Goal: Task Accomplishment & Management: Complete application form

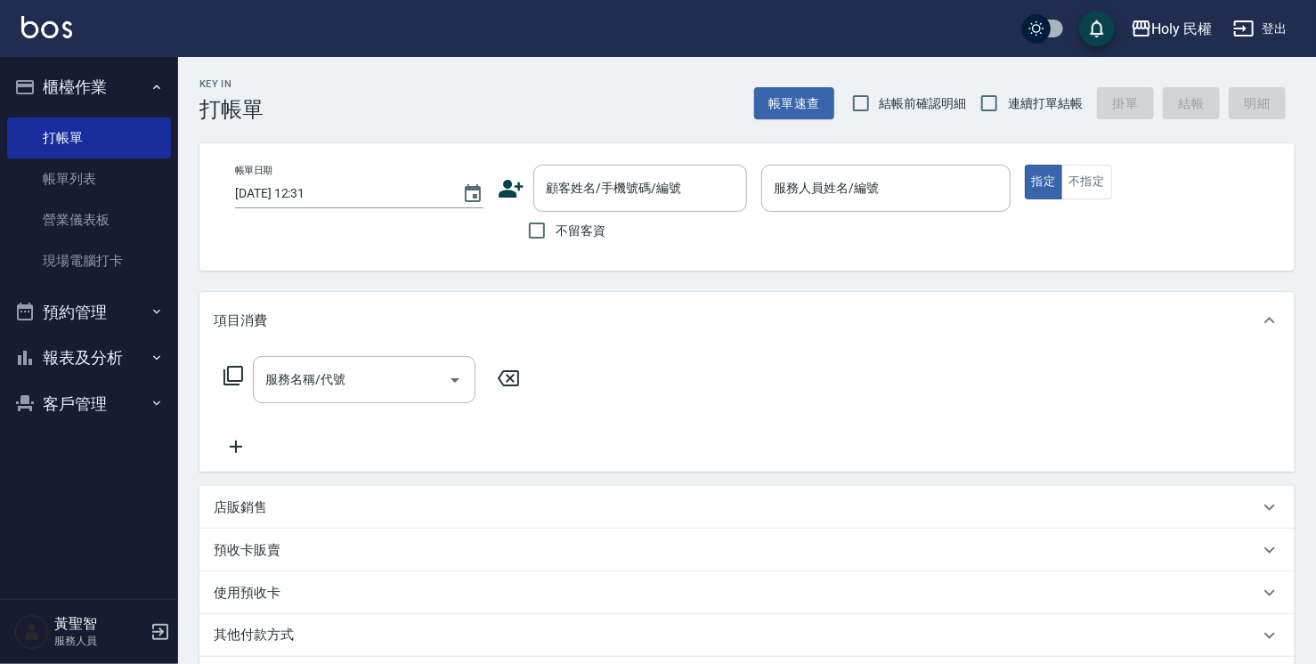
drag, startPoint x: 0, startPoint y: 0, endPoint x: 110, endPoint y: 308, distance: 327.2
click at [110, 308] on button "預約管理" at bounding box center [89, 312] width 164 height 46
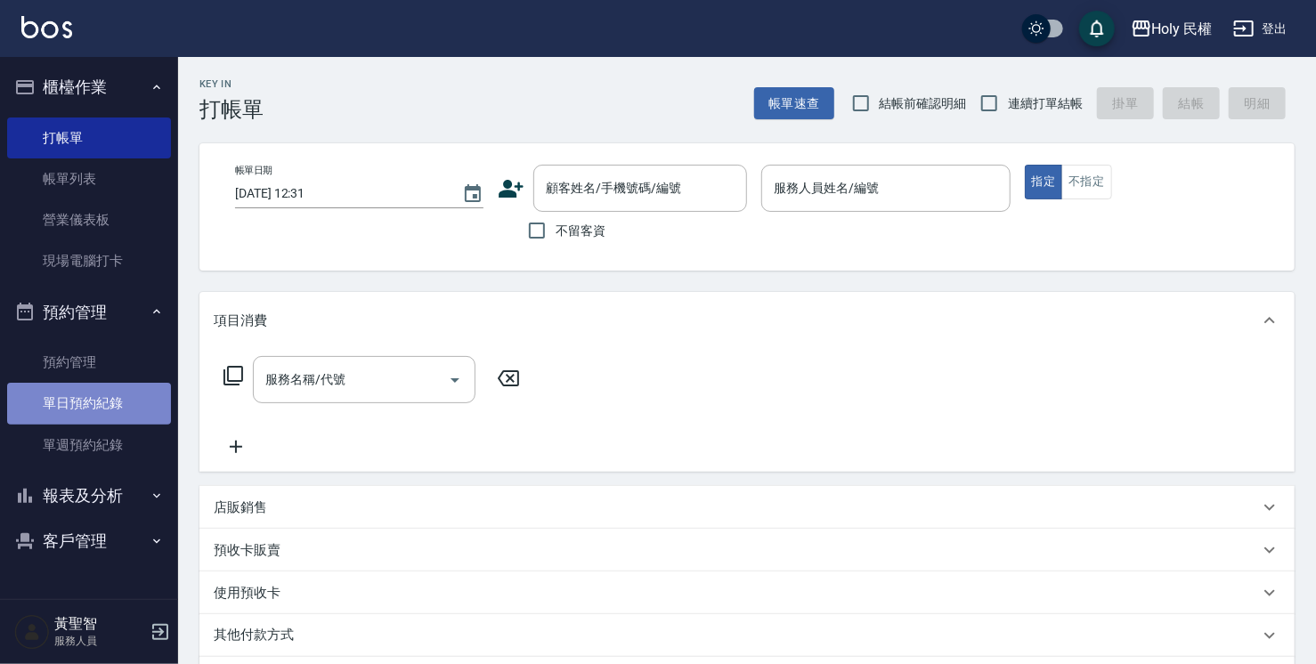
click at [90, 404] on link "單日預約紀錄" at bounding box center [89, 403] width 164 height 41
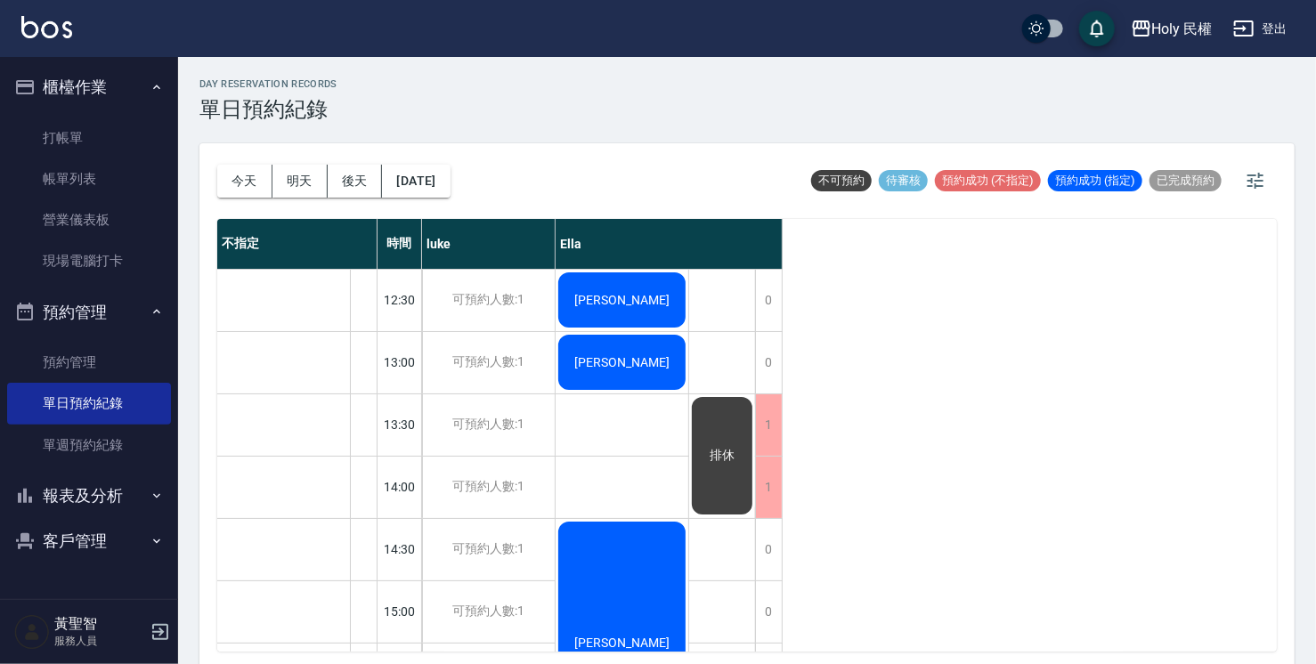
click at [103, 83] on button "櫃檯作業" at bounding box center [89, 87] width 164 height 46
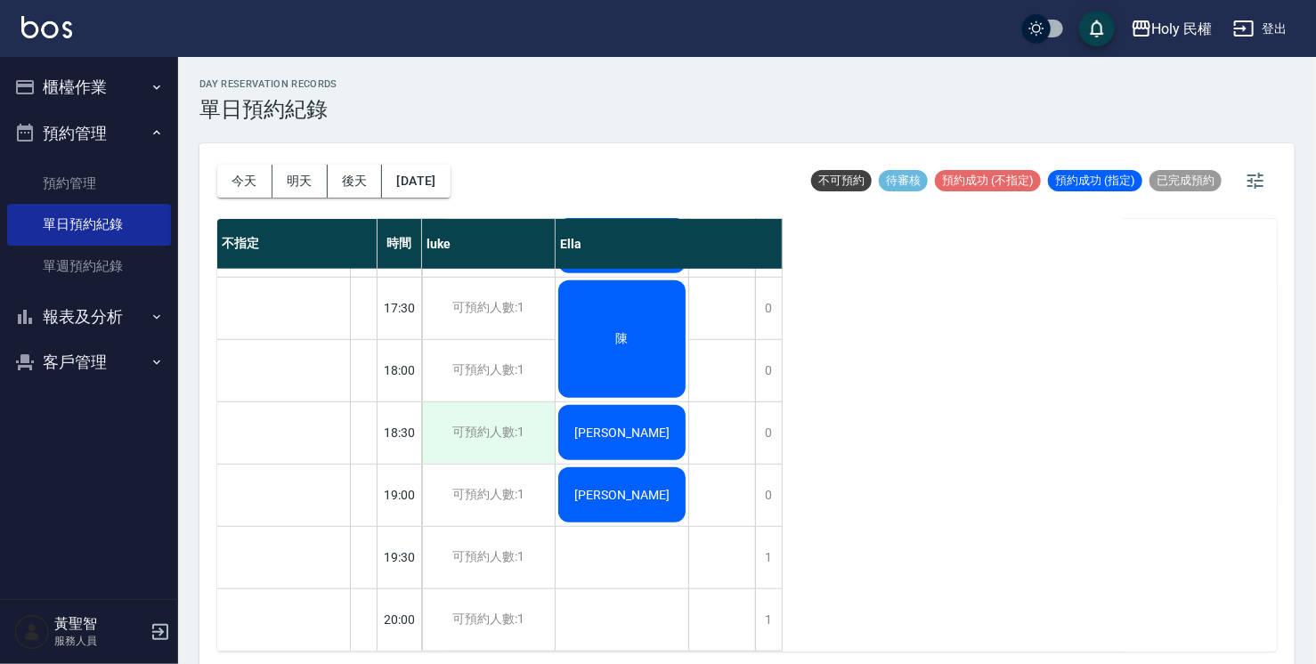
scroll to position [4, 0]
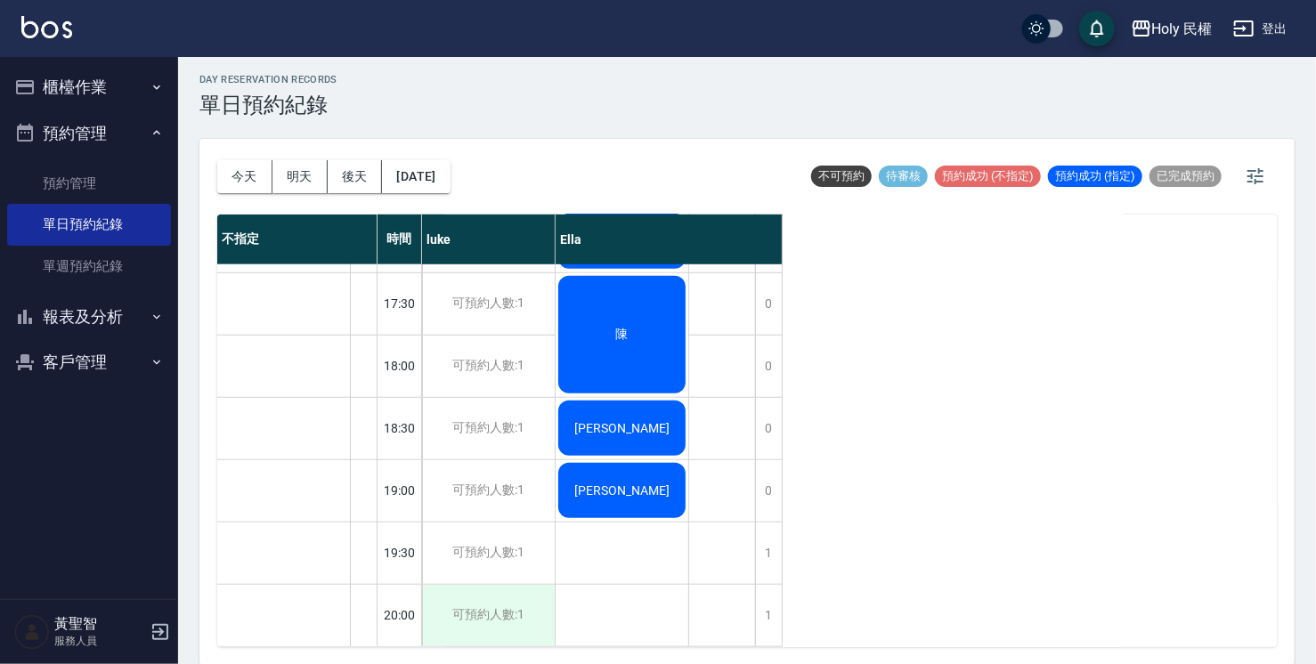
click at [494, 616] on div "可預約人數:1" at bounding box center [488, 615] width 133 height 61
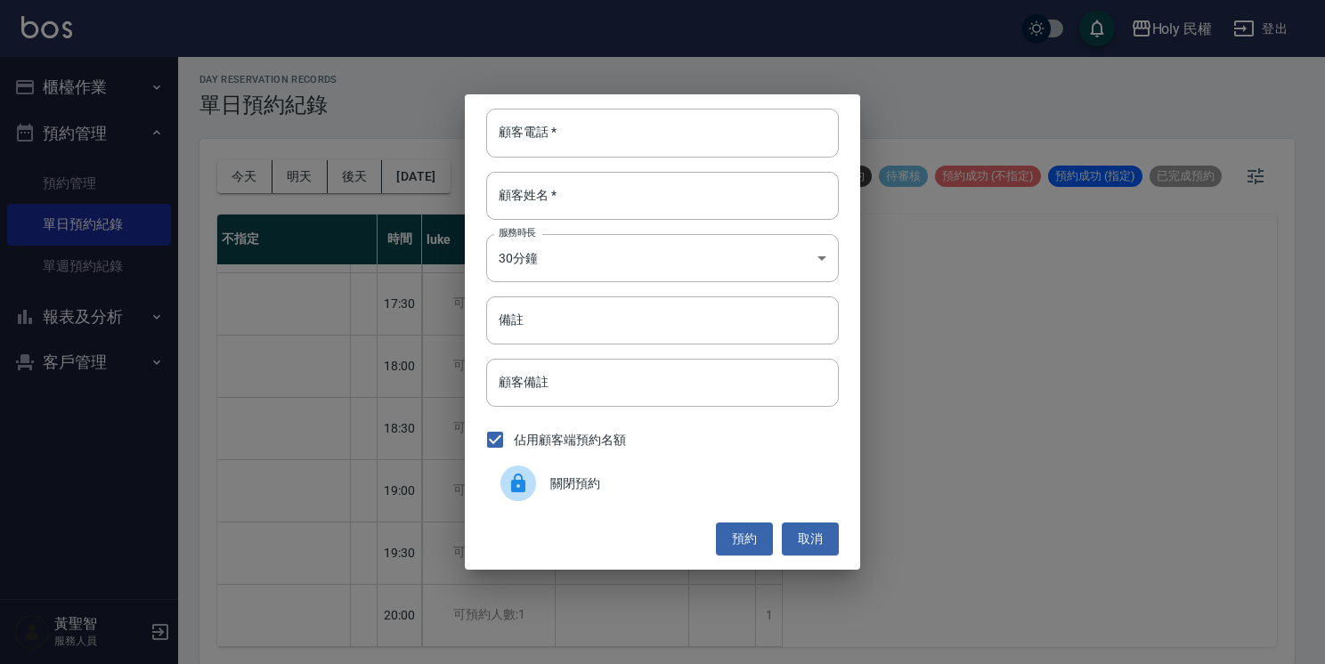
click at [550, 488] on span "關閉預約" at bounding box center [687, 484] width 274 height 19
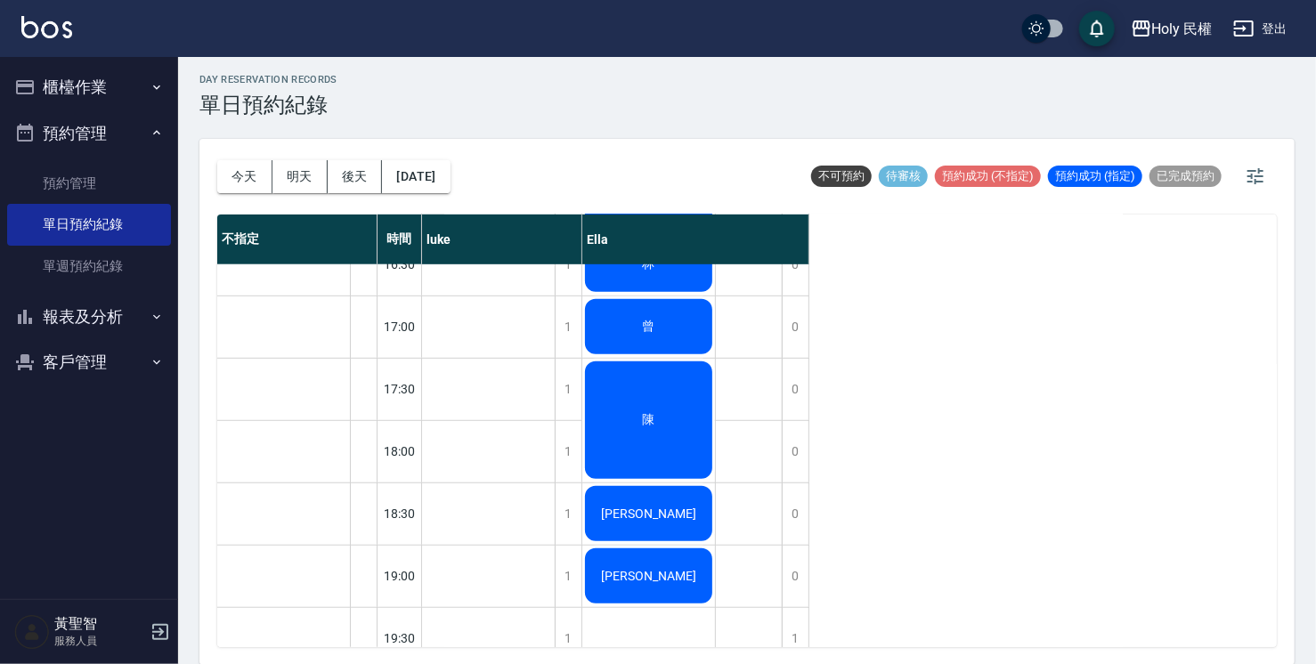
scroll to position [628, 0]
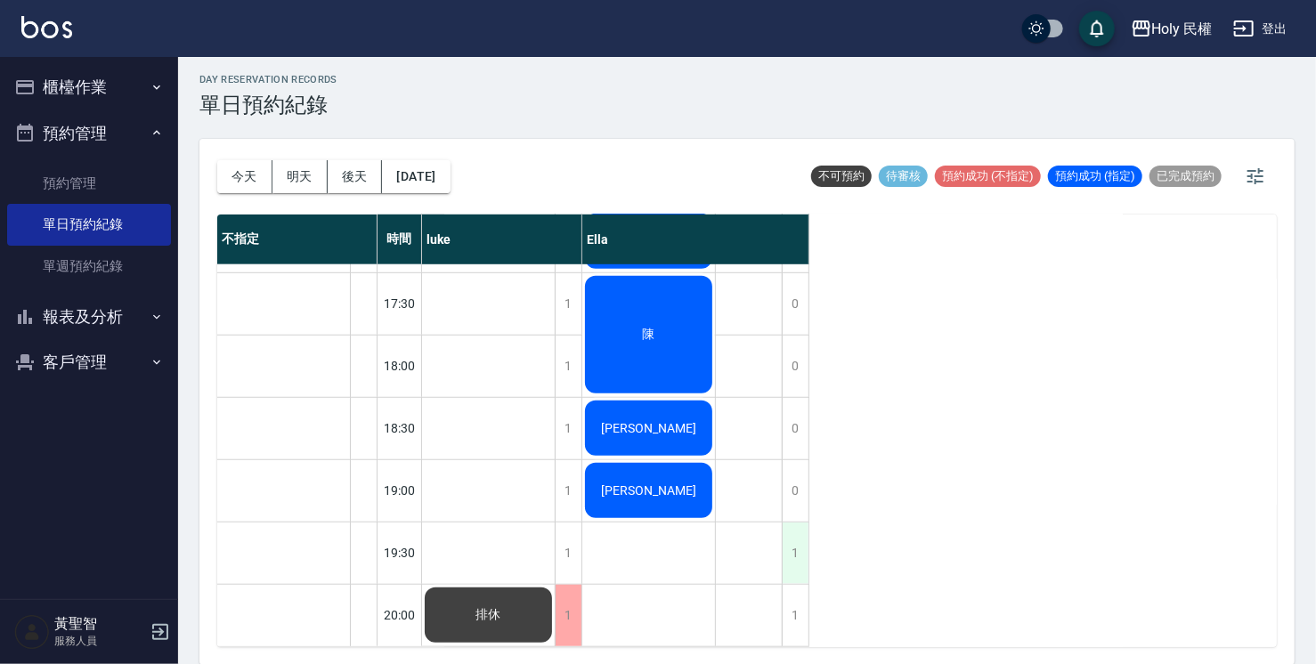
click at [793, 525] on div "1" at bounding box center [795, 553] width 27 height 61
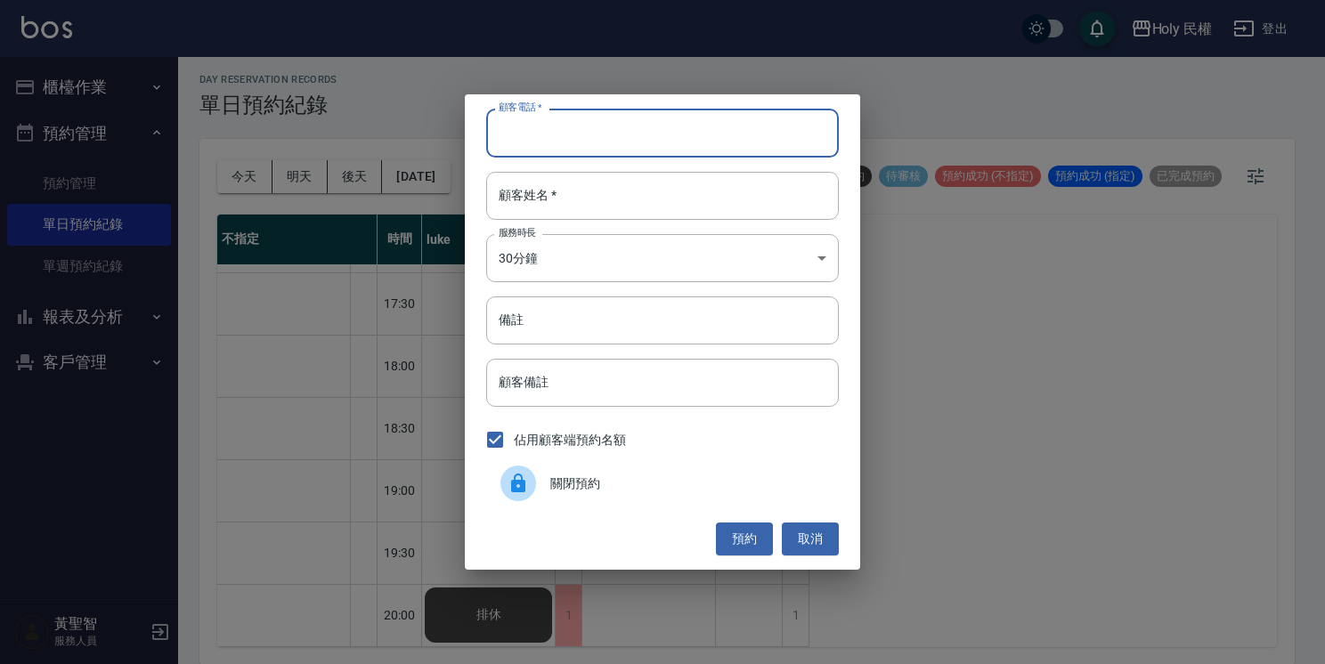
click at [680, 139] on input "顧客電話   *" at bounding box center [662, 133] width 353 height 48
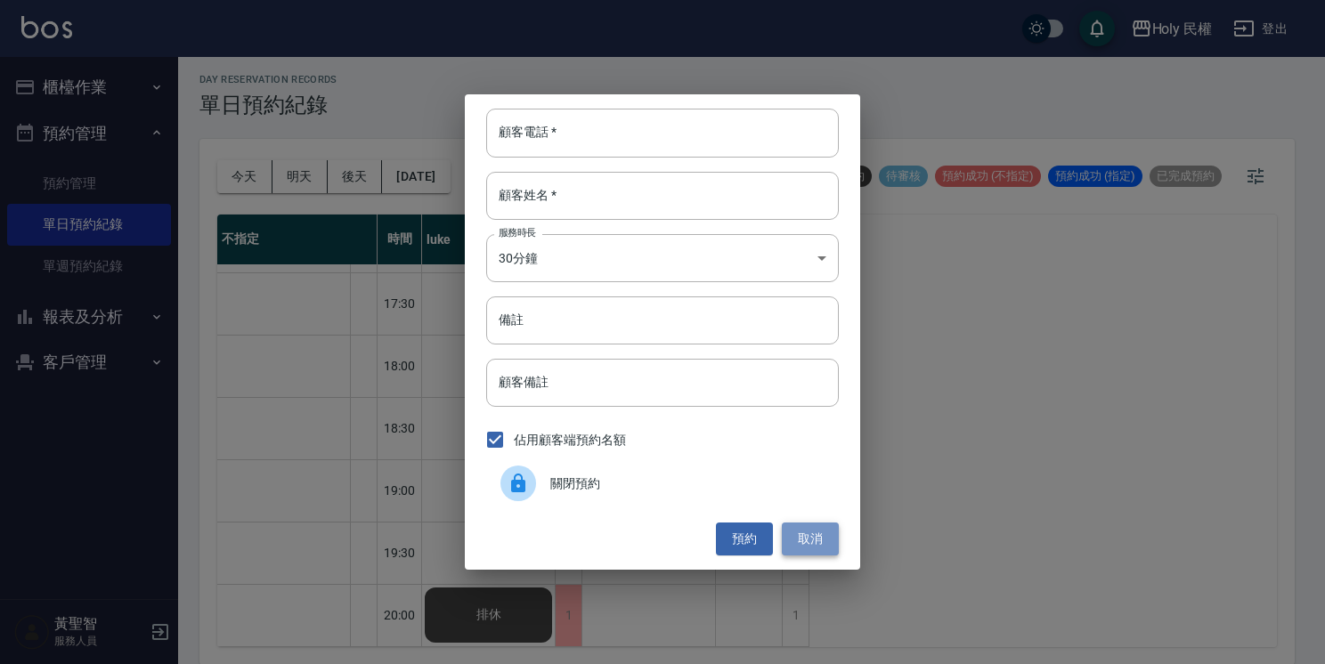
click at [812, 539] on button "取消" at bounding box center [810, 539] width 57 height 33
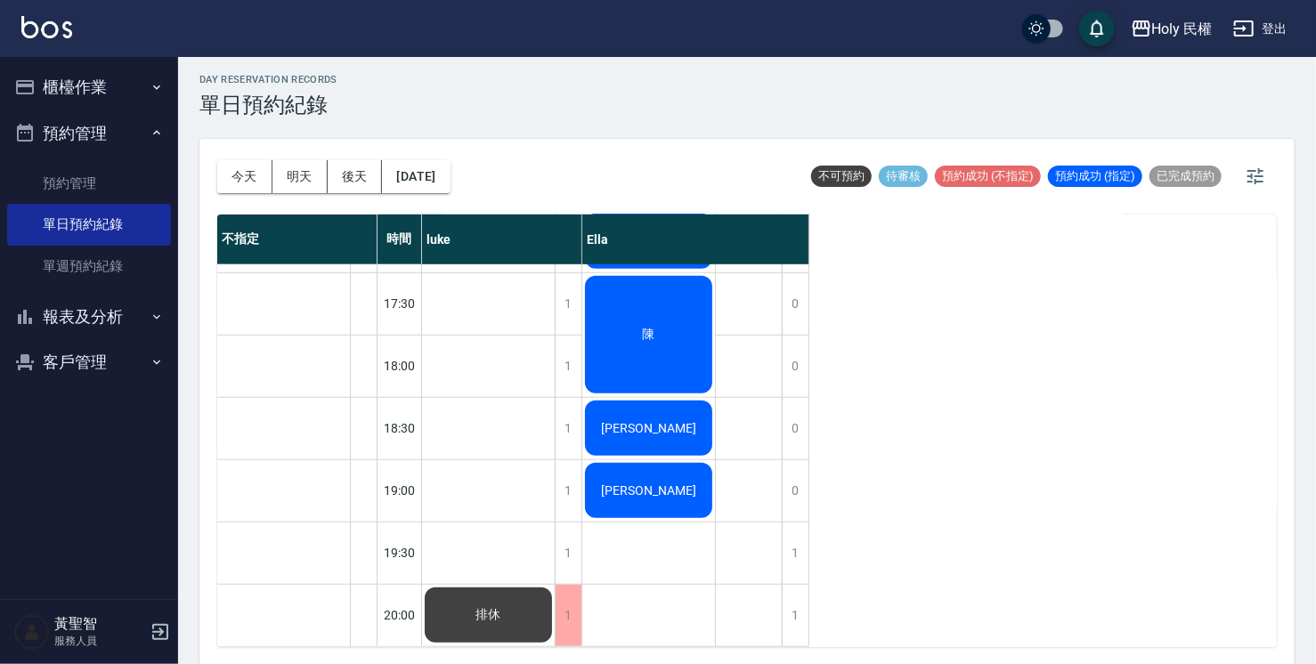
click at [55, 92] on button "櫃檯作業" at bounding box center [89, 87] width 164 height 46
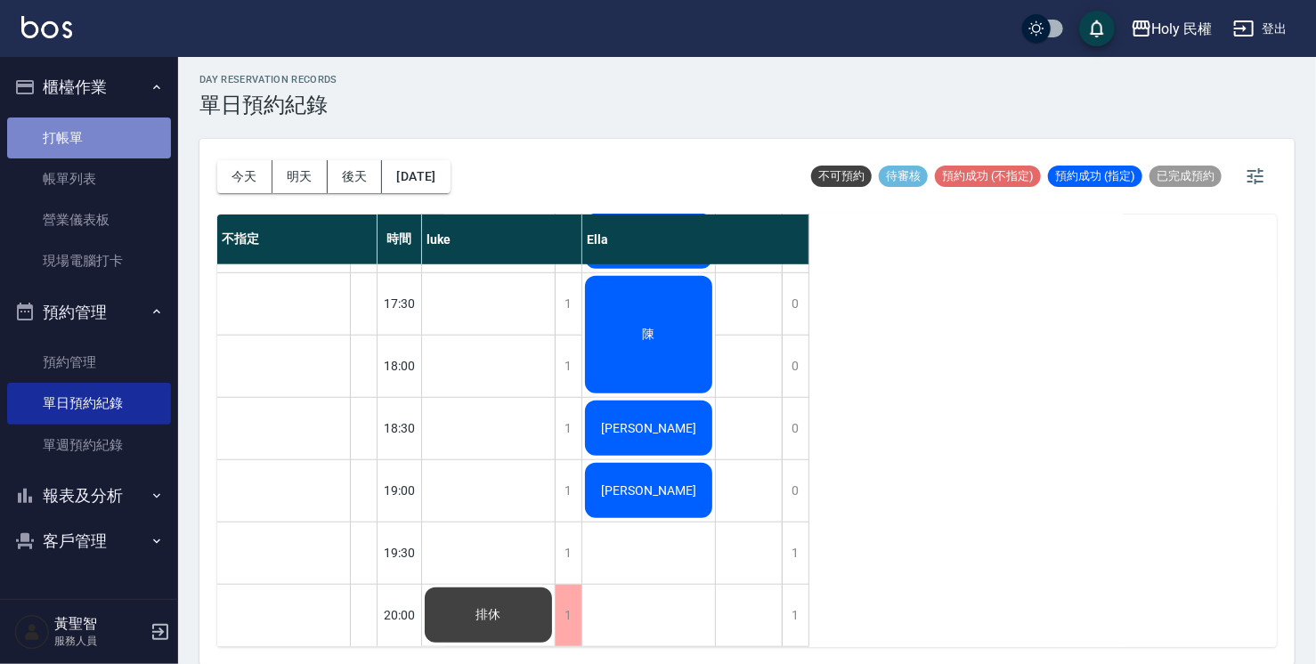
click at [70, 141] on link "打帳單" at bounding box center [89, 138] width 164 height 41
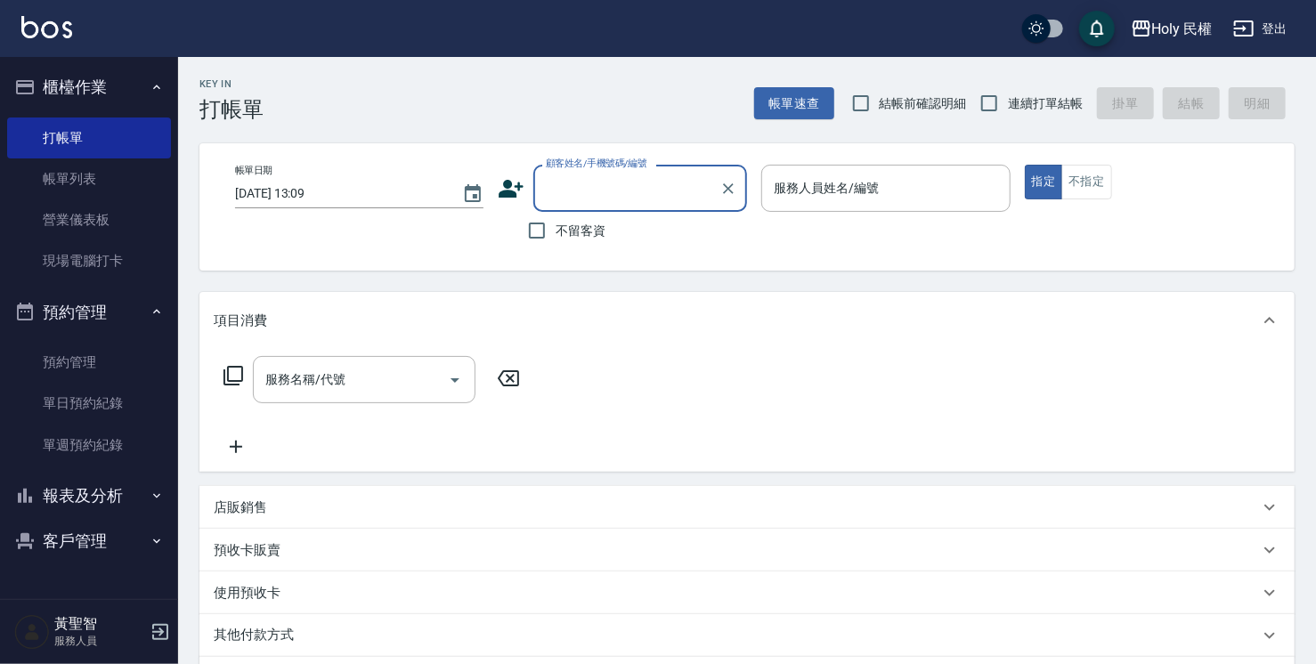
click at [620, 191] on input "顧客姓名/手機號碼/編號" at bounding box center [626, 188] width 171 height 31
type input "龍"
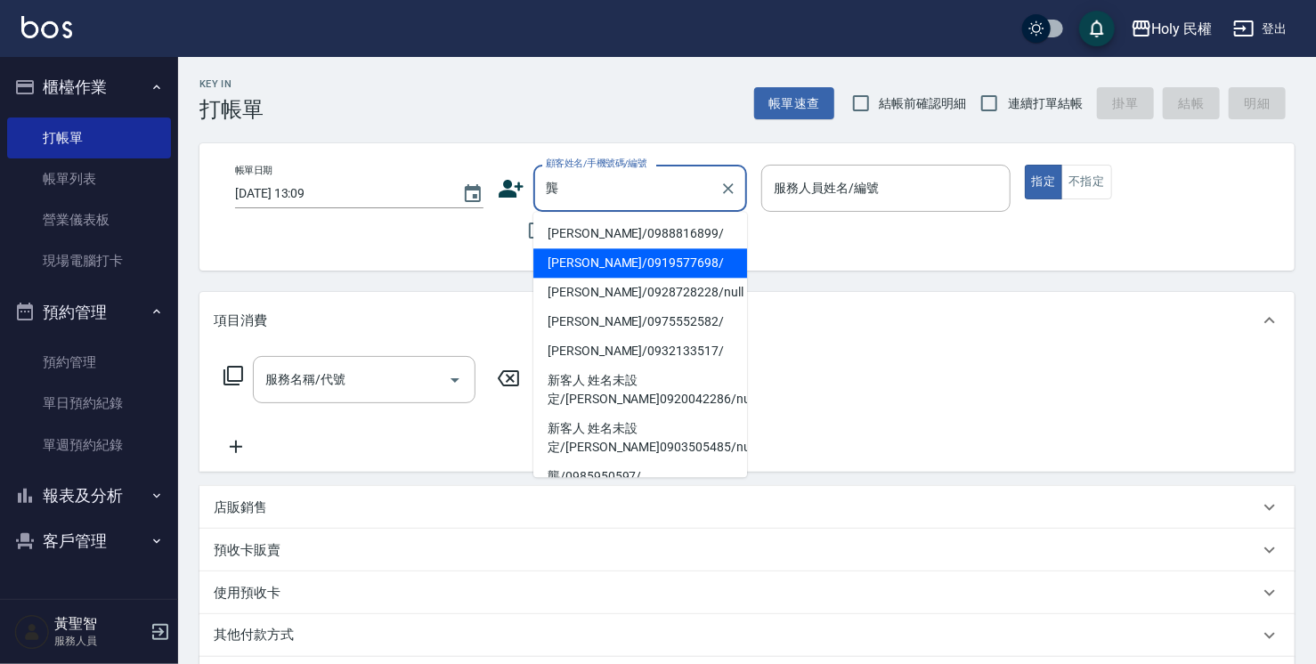
click at [637, 258] on li "[PERSON_NAME]/0919577698/" at bounding box center [640, 262] width 214 height 29
type input "[PERSON_NAME]/0919577698/"
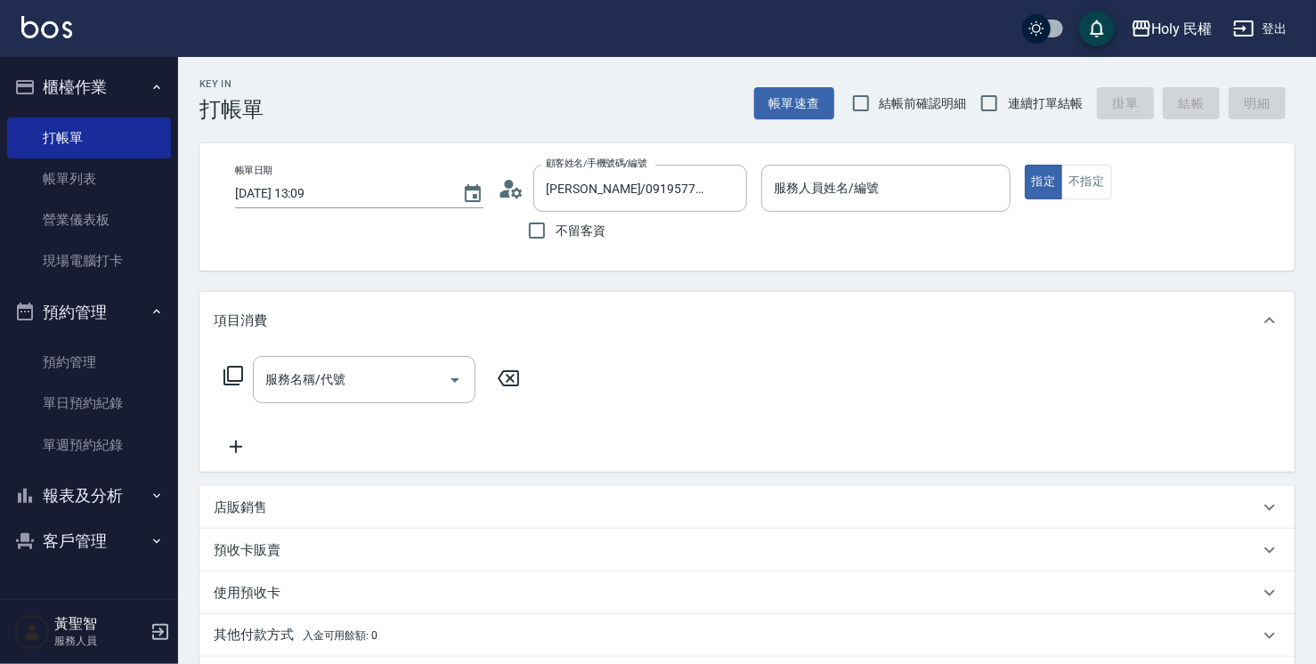
click at [509, 188] on icon at bounding box center [511, 188] width 27 height 27
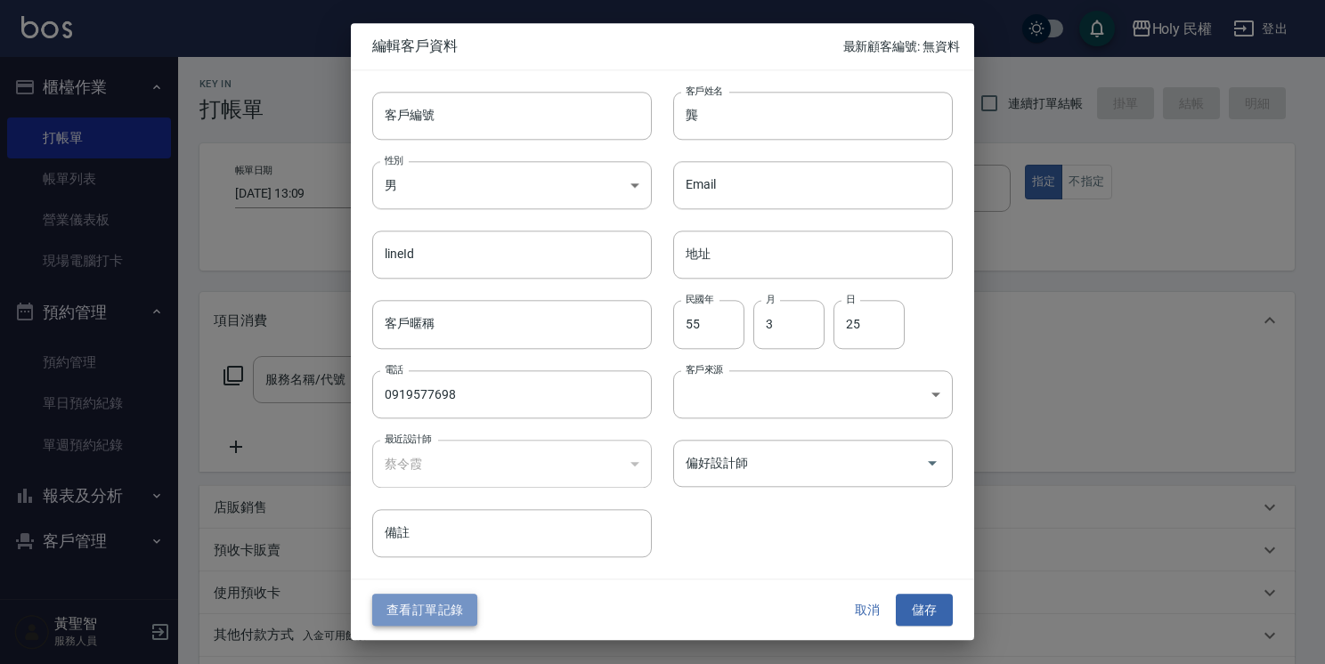
click at [445, 613] on button "查看訂單記錄" at bounding box center [424, 610] width 105 height 33
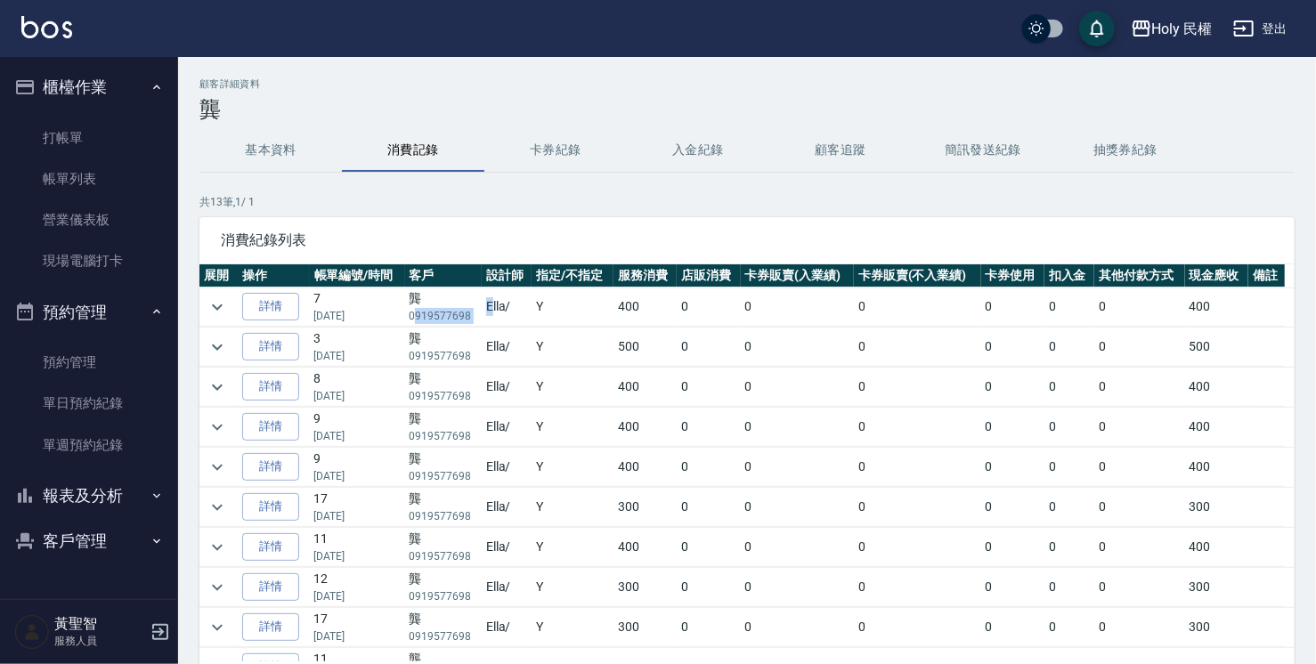
drag, startPoint x: 411, startPoint y: 311, endPoint x: 488, endPoint y: 308, distance: 76.6
click at [488, 308] on tr "詳情 7 [DATE] [PERSON_NAME] 0919577698 [PERSON_NAME] / Y 400 0 0 0 0 0 0 400" at bounding box center [746, 307] width 1095 height 39
drag, startPoint x: 488, startPoint y: 308, endPoint x: 445, endPoint y: 316, distance: 43.5
click at [445, 316] on p "0919577698" at bounding box center [444, 316] width 68 height 16
click at [406, 312] on td "龔 0919577698" at bounding box center [443, 307] width 77 height 39
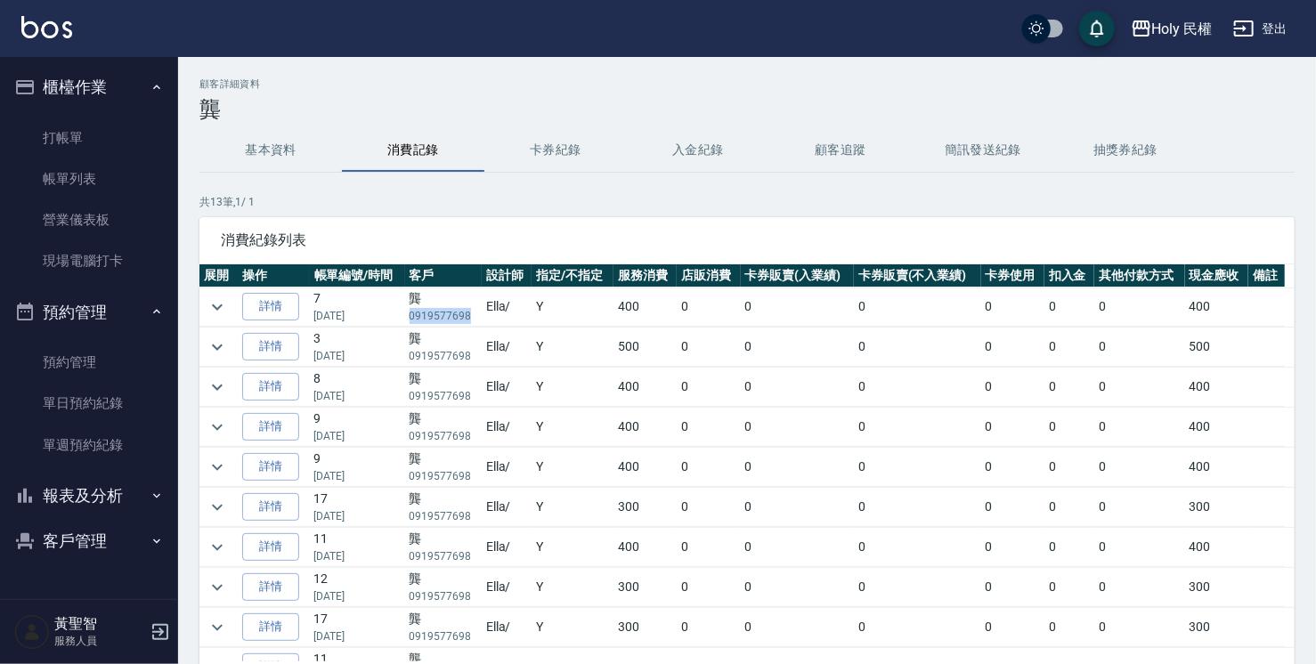
drag, startPoint x: 409, startPoint y: 313, endPoint x: 466, endPoint y: 307, distance: 58.2
click at [466, 308] on p "0919577698" at bounding box center [444, 316] width 68 height 16
drag, startPoint x: 466, startPoint y: 307, endPoint x: 437, endPoint y: 315, distance: 30.5
copy p "0919577698"
click at [127, 404] on link "單日預約紀錄" at bounding box center [89, 403] width 164 height 41
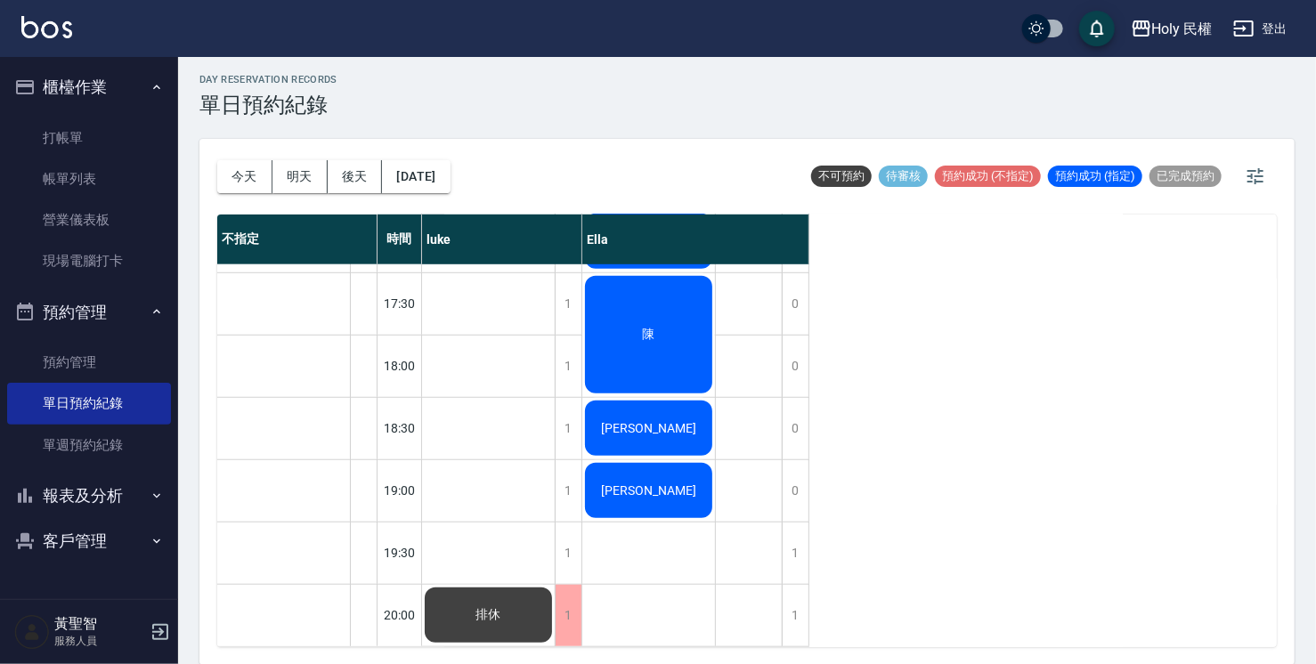
scroll to position [628, 0]
click at [790, 536] on div "1" at bounding box center [795, 553] width 27 height 61
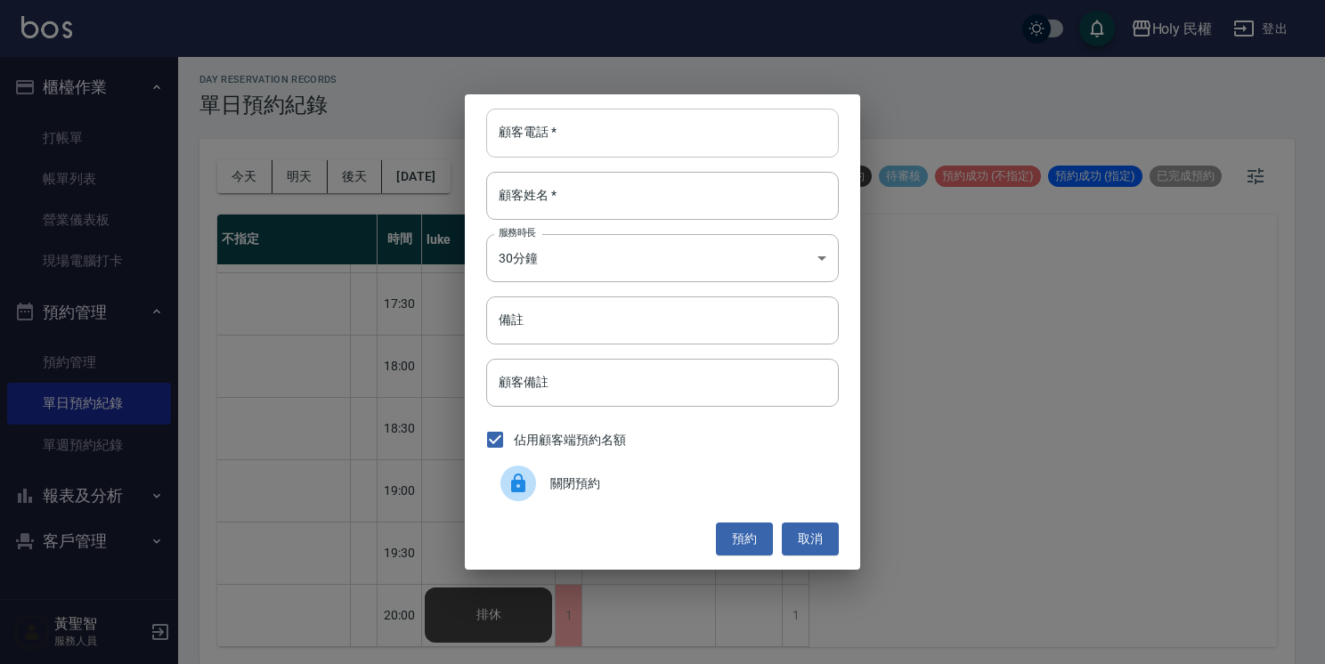
drag, startPoint x: 641, startPoint y: 118, endPoint x: 652, endPoint y: 119, distance: 10.8
click at [641, 118] on input "顧客電話   *" at bounding box center [662, 133] width 353 height 48
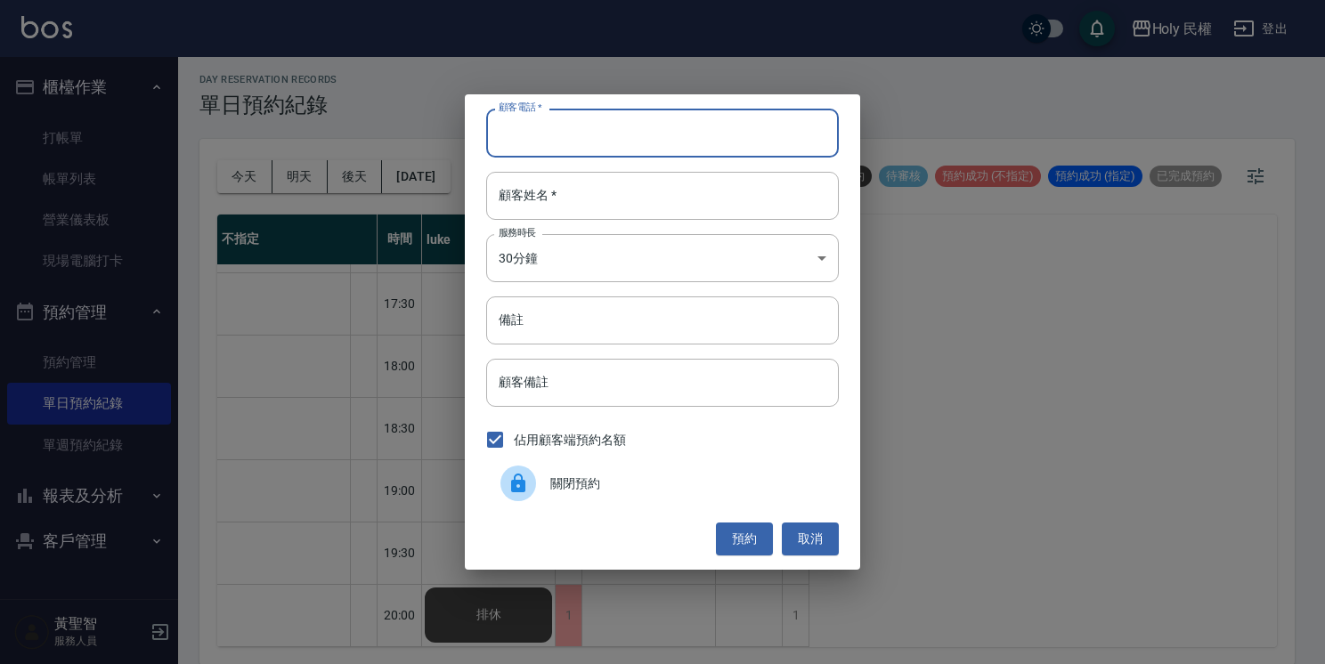
paste input "0919577698"
type input "0919577698"
click at [677, 207] on input "顧客姓名   *" at bounding box center [662, 196] width 353 height 48
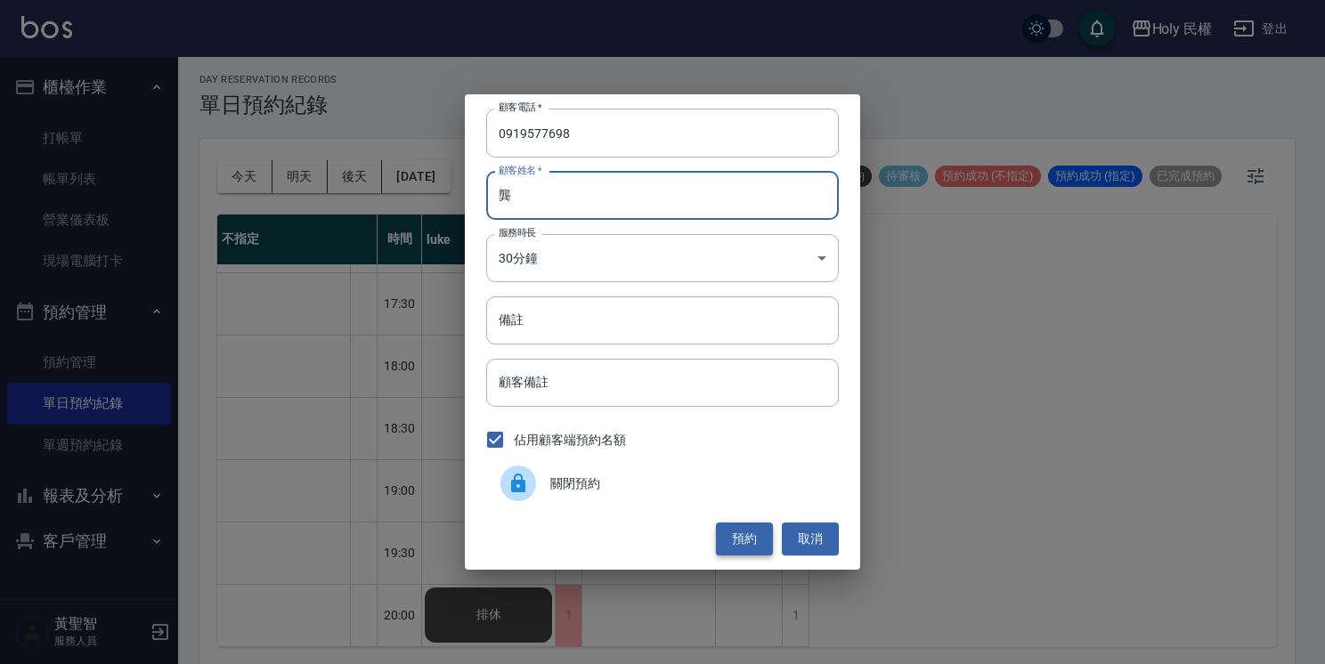
type input "龔"
click at [762, 535] on button "預約" at bounding box center [744, 539] width 57 height 33
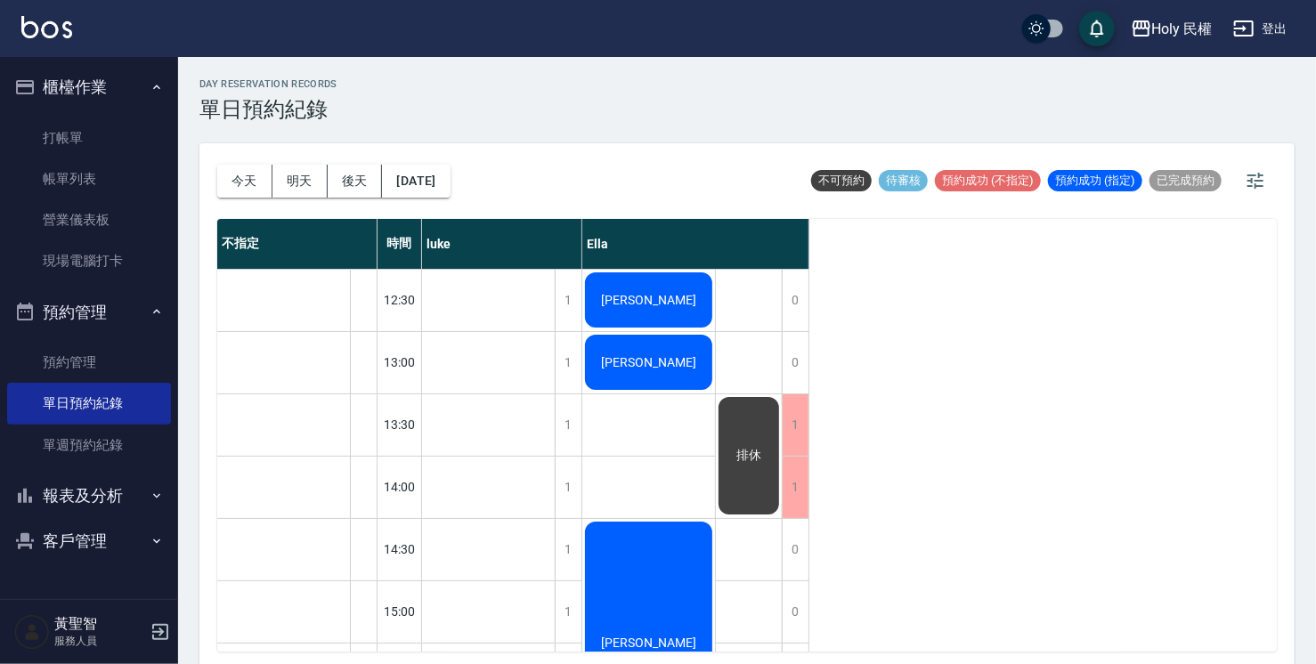
scroll to position [0, 0]
